Goal: Find contact information: Find contact information

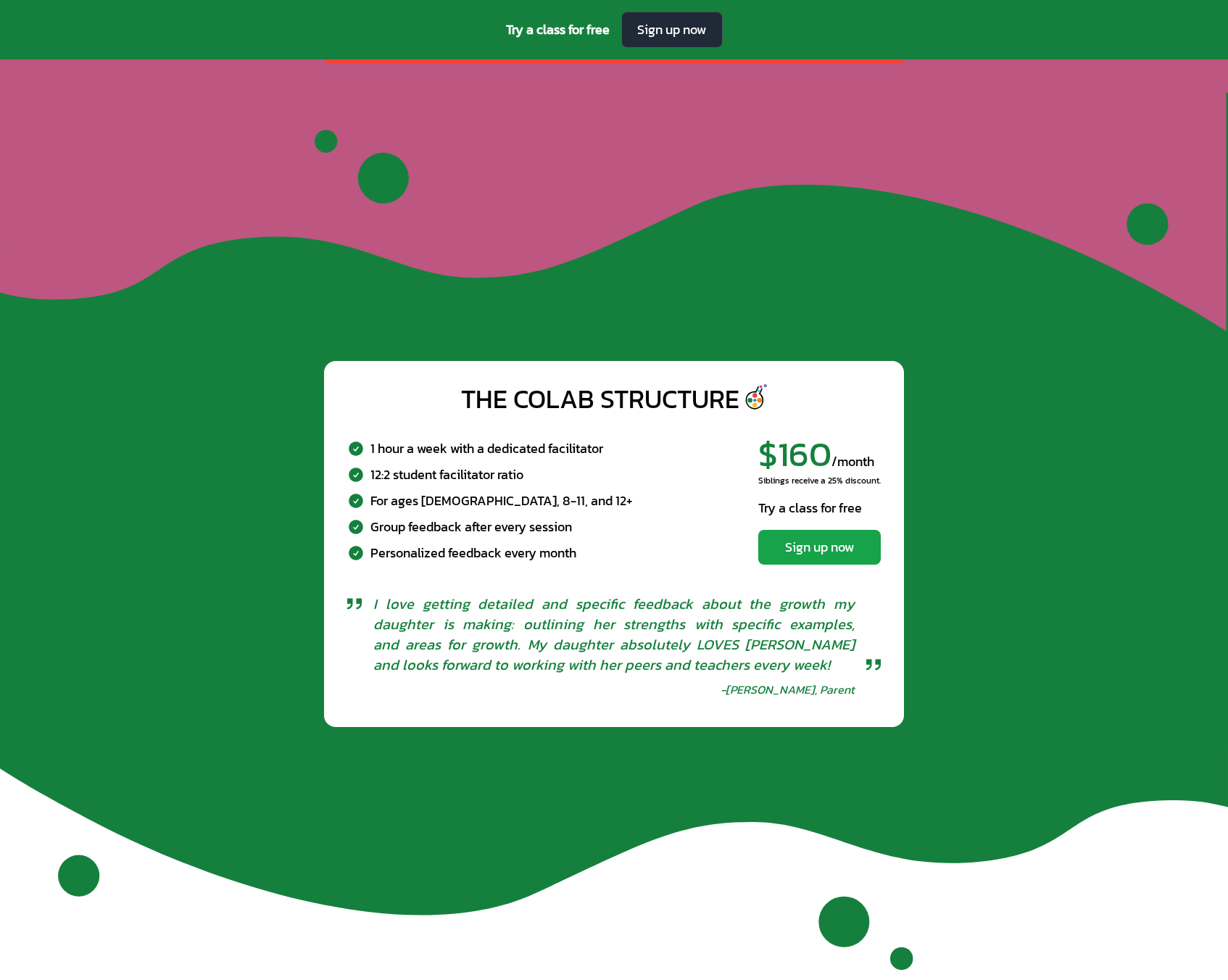
scroll to position [5064, 0]
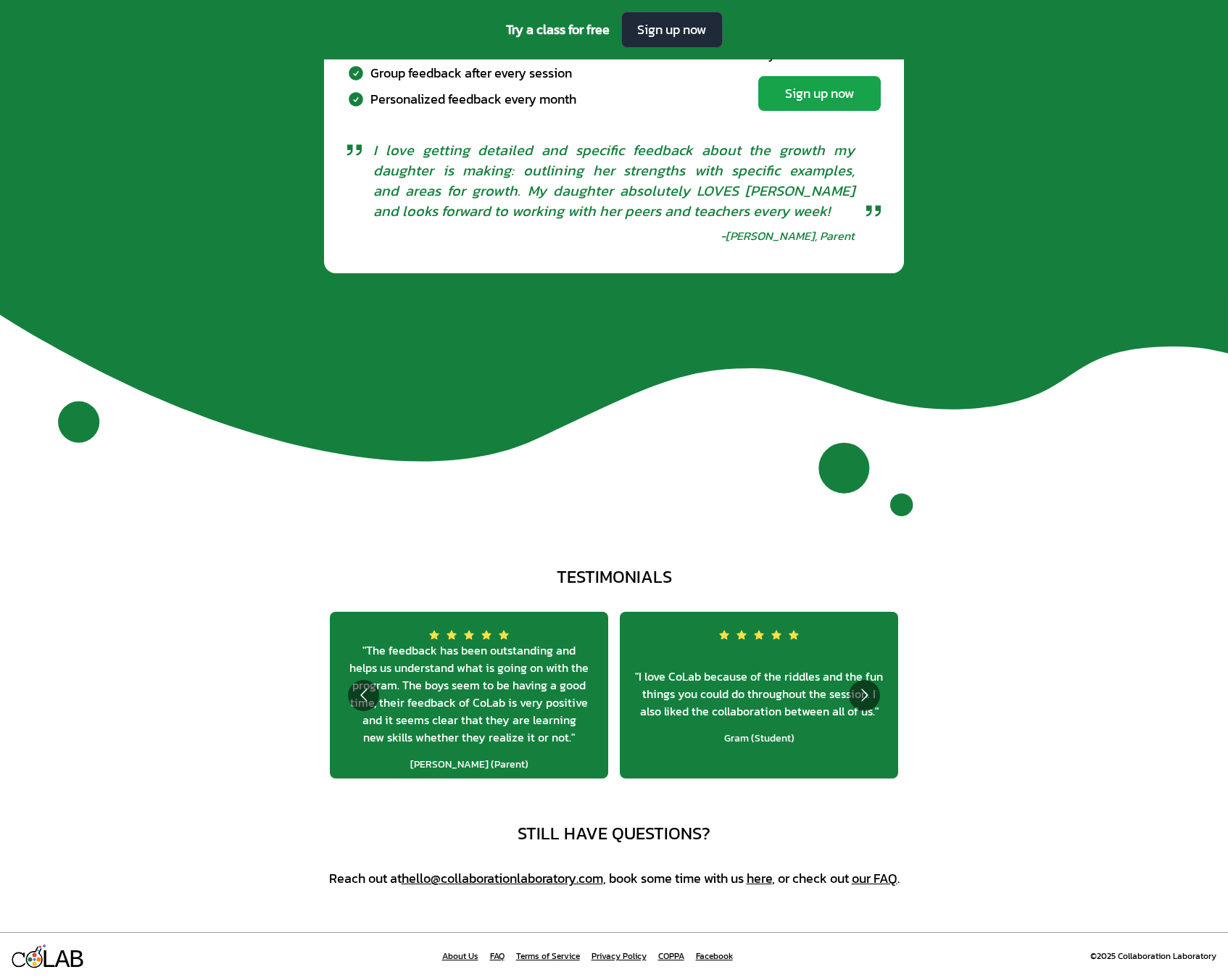
click at [463, 959] on link "About Us" at bounding box center [460, 956] width 36 height 12
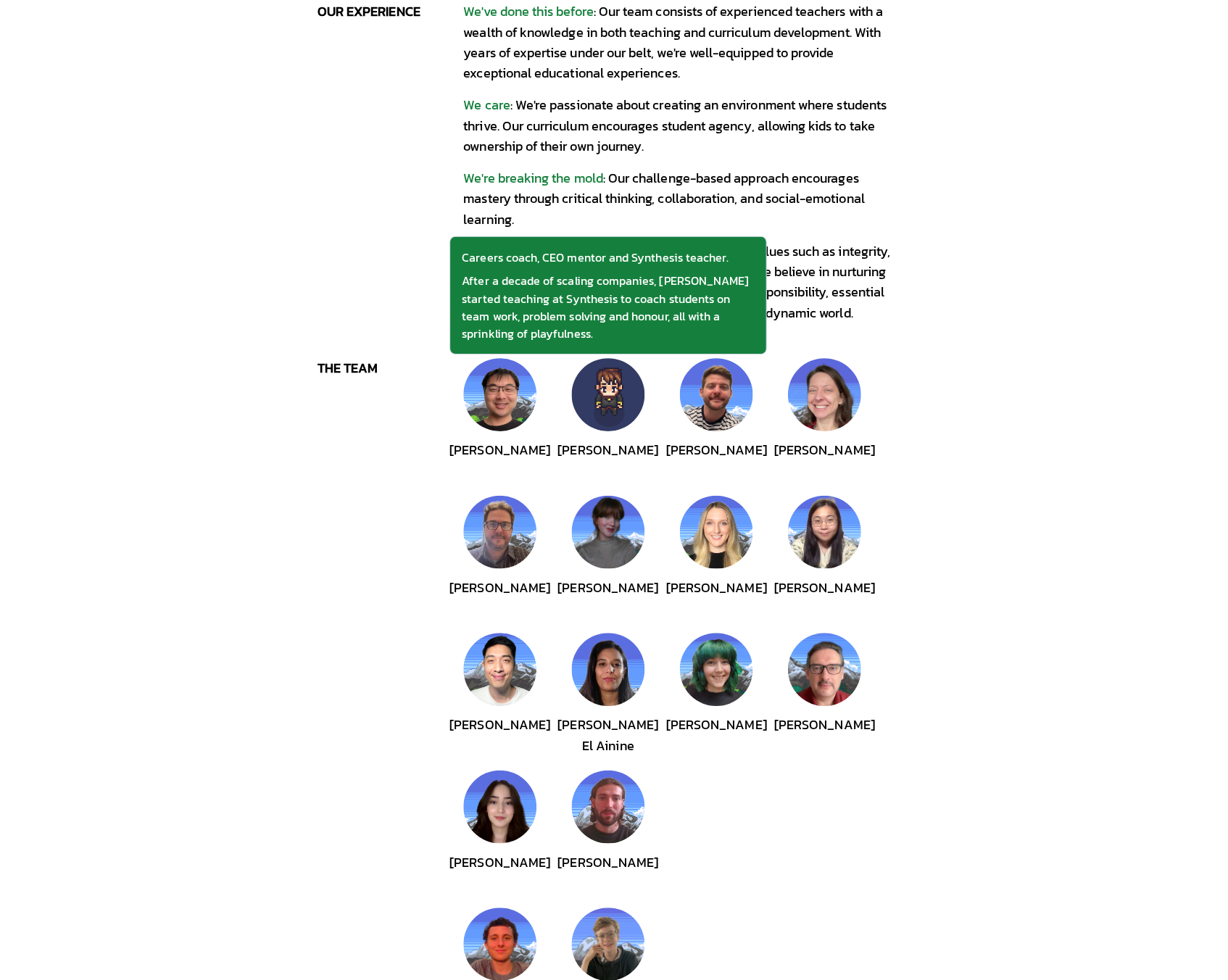
scroll to position [185, 0]
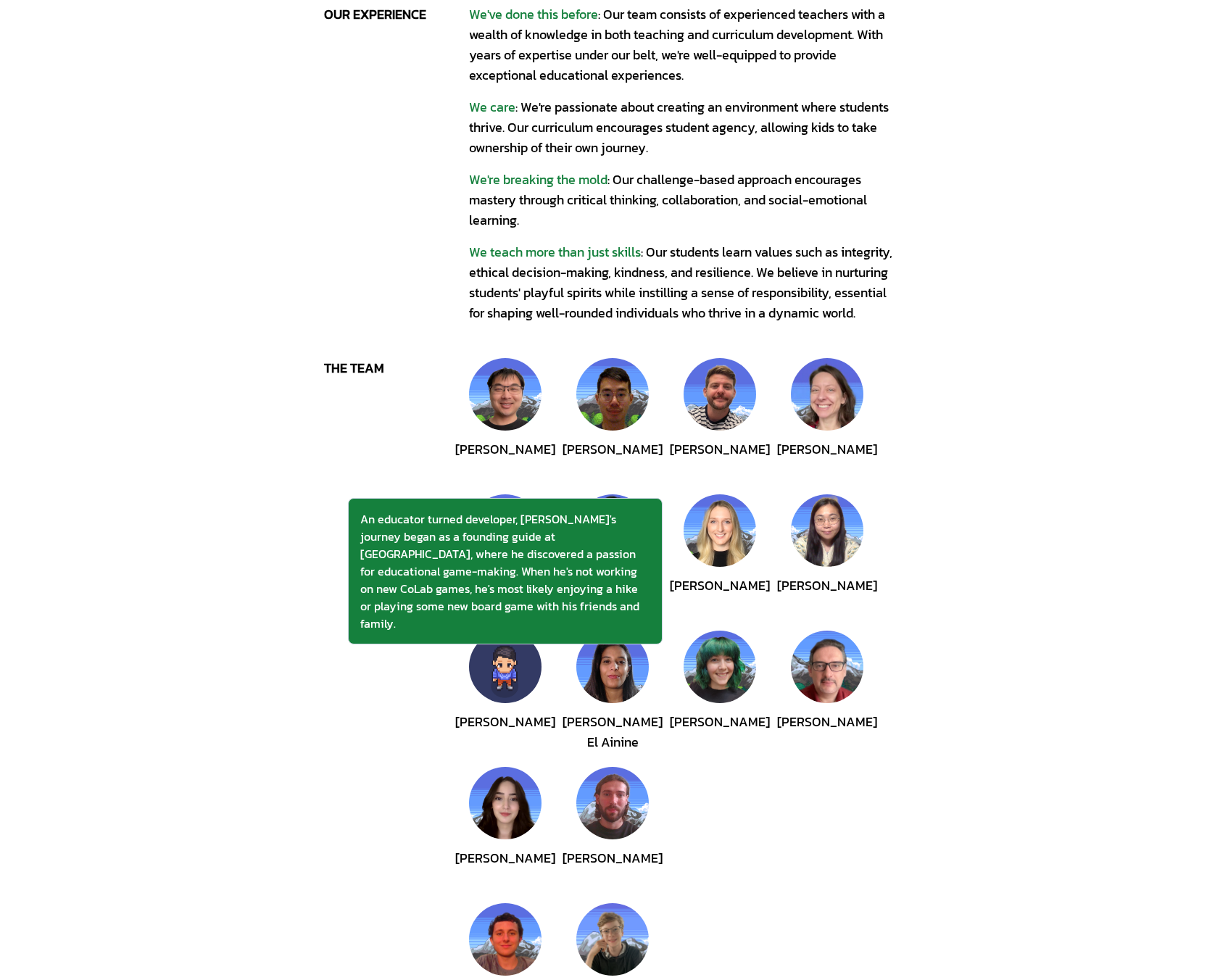
click at [505, 660] on img at bounding box center [506, 667] width 73 height 73
click at [516, 722] on div "[PERSON_NAME]" at bounding box center [505, 734] width 100 height 43
drag, startPoint x: 546, startPoint y: 720, endPoint x: 532, endPoint y: 725, distance: 14.9
click at [532, 725] on div "[PERSON_NAME] [PERSON_NAME] [PERSON_NAME] [PERSON_NAME] [PERSON_NAME] [PERSON_N…" at bounding box center [686, 692] width 435 height 397
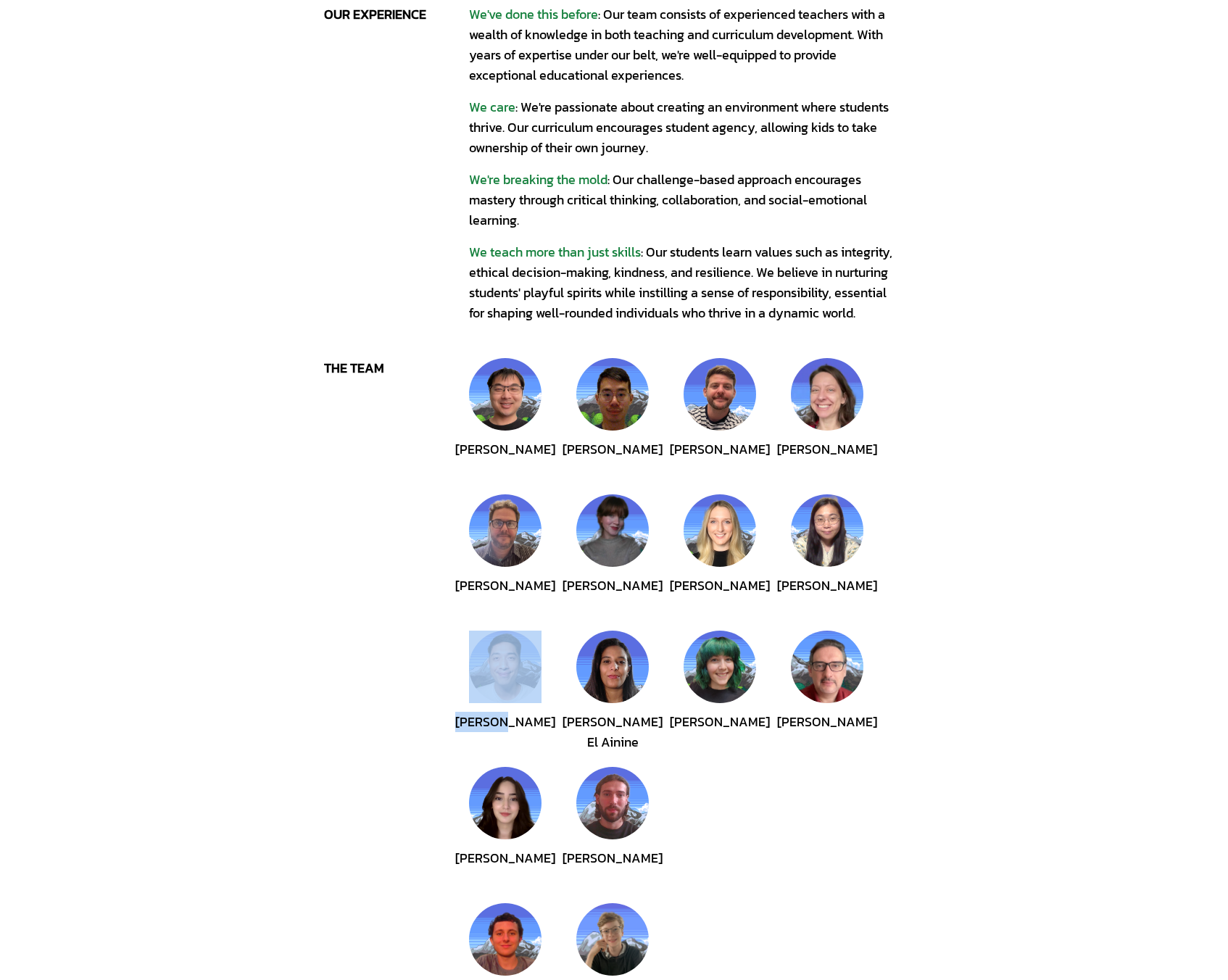
copy div "[PERSON_NAME]"
